Goal: Transaction & Acquisition: Purchase product/service

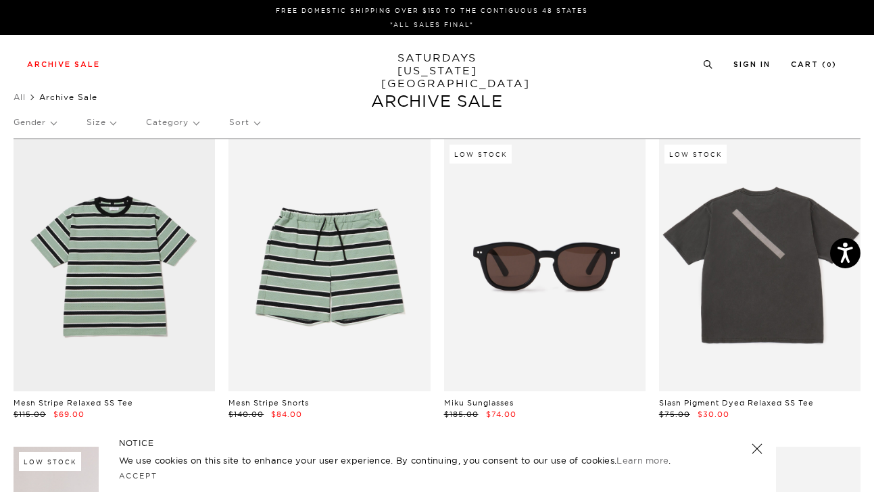
click at [56, 125] on p "Gender" at bounding box center [35, 122] width 43 height 31
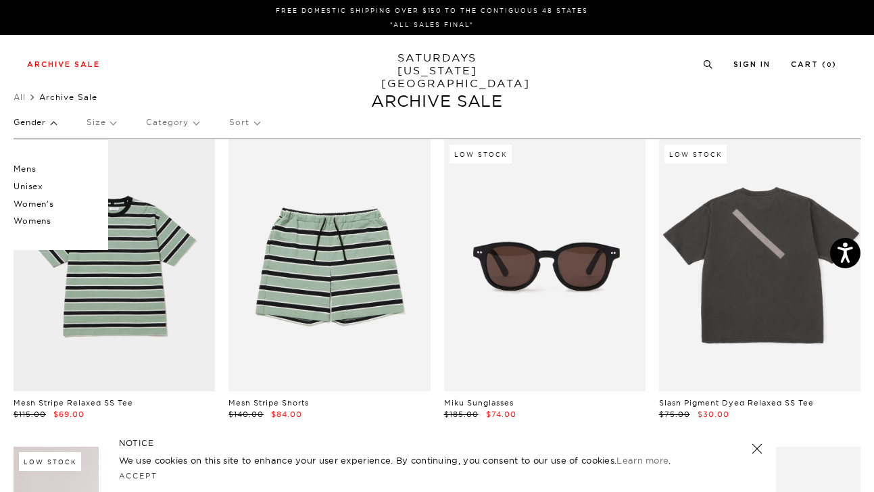
click at [116, 124] on p "Size" at bounding box center [100, 122] width 29 height 31
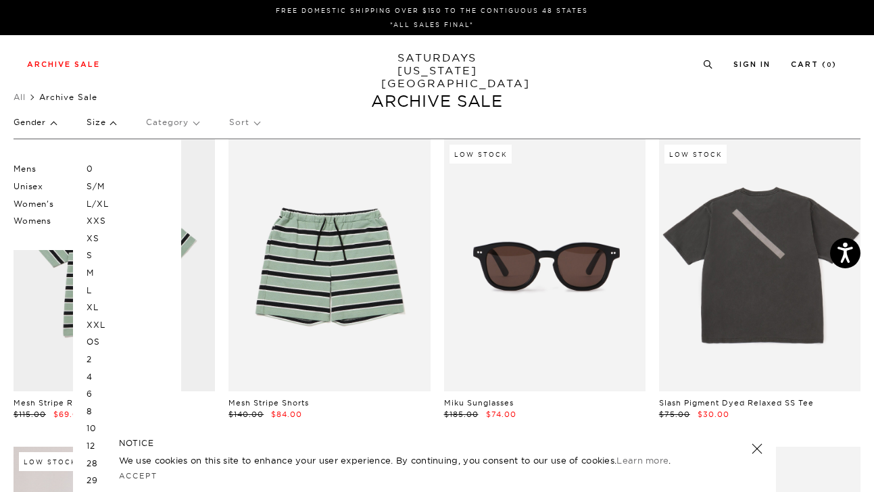
click at [104, 307] on p "XL" at bounding box center [126, 308] width 81 height 18
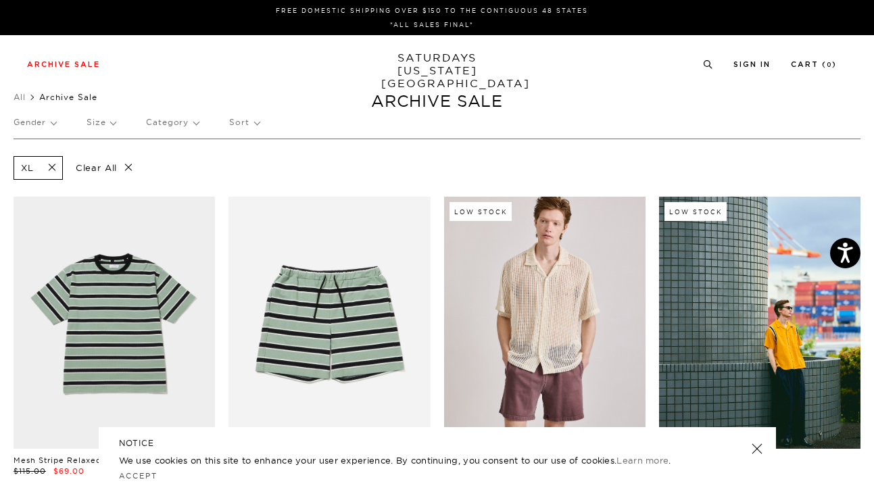
click at [54, 121] on p "Gender" at bounding box center [35, 122] width 43 height 31
click at [45, 163] on p "Mens" at bounding box center [54, 169] width 81 height 18
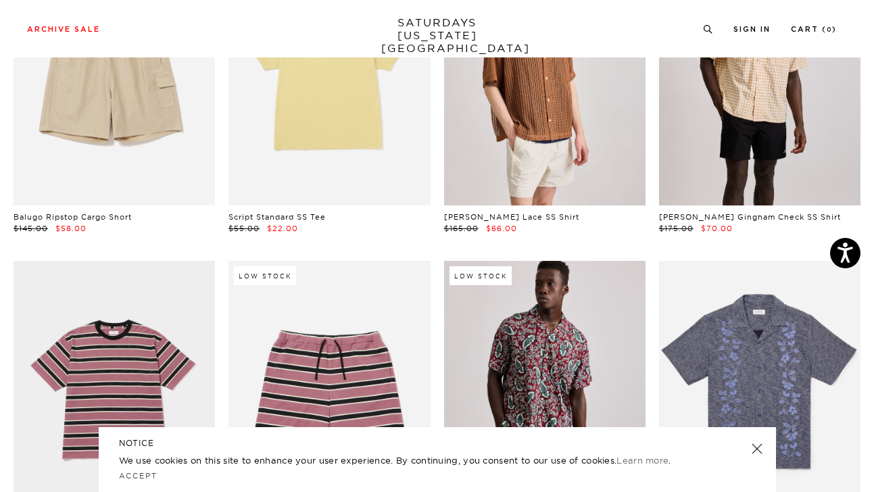
scroll to position [1164, 0]
